Goal: Task Accomplishment & Management: Manage account settings

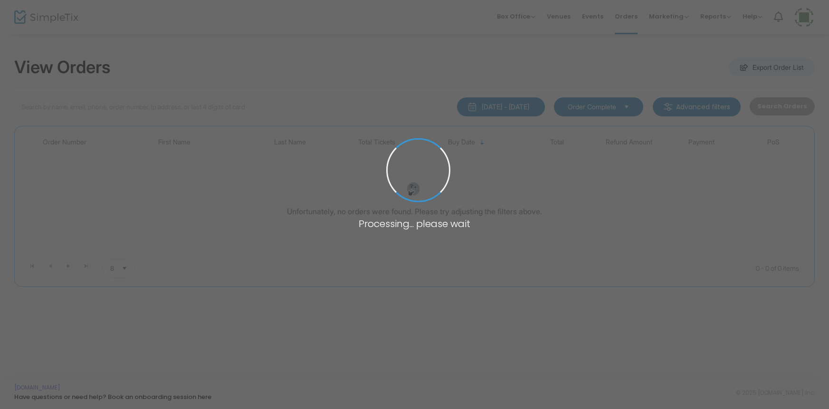
type input "[PERSON_NAME]"
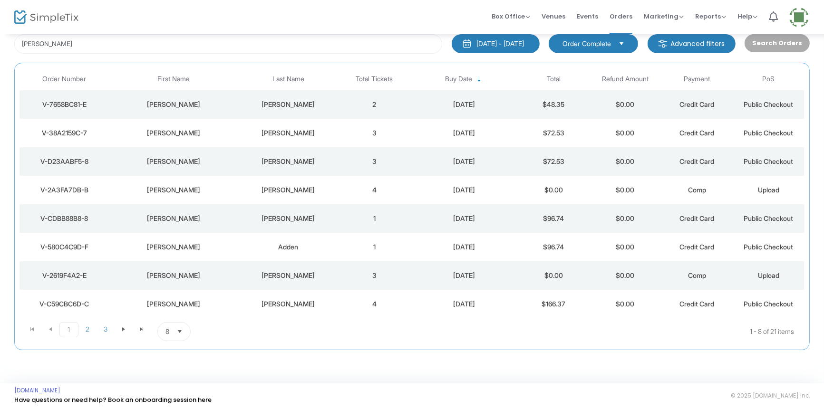
scroll to position [66, 0]
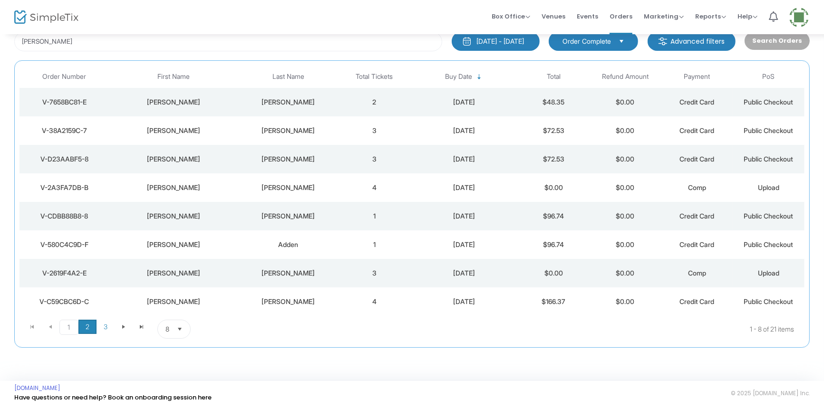
click at [90, 328] on span "2" at bounding box center [87, 327] width 18 height 14
click at [249, 216] on div "[PERSON_NAME]" at bounding box center [288, 217] width 96 height 10
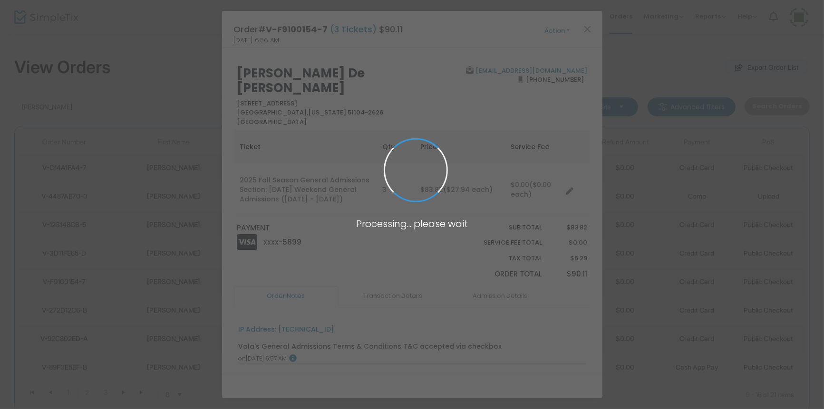
scroll to position [0, 0]
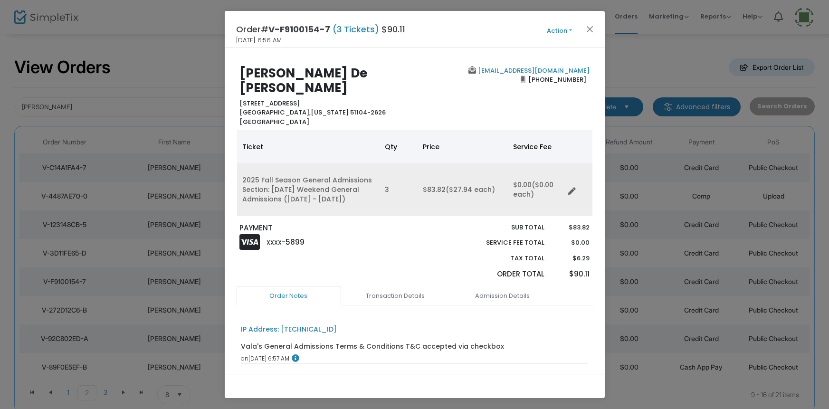
click at [573, 188] on icon "Data table" at bounding box center [573, 192] width 8 height 8
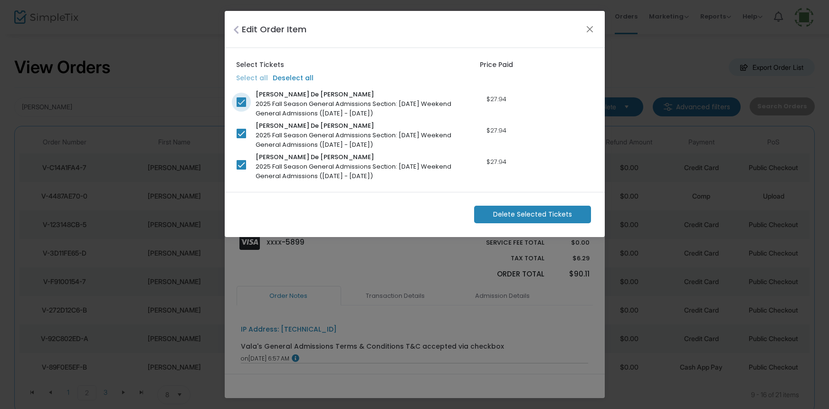
click at [243, 105] on span at bounding box center [242, 102] width 10 height 10
click at [241, 107] on input "checkbox" at bounding box center [241, 107] width 0 height 0
checkbox input "false"
click at [520, 217] on span "Delete Selected Tickets" at bounding box center [532, 215] width 79 height 10
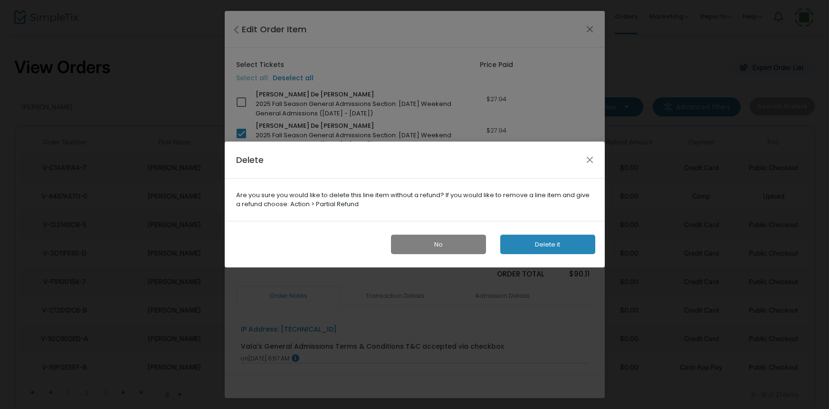
click at [544, 243] on button "Delete it" at bounding box center [547, 244] width 95 height 19
